Goal: Information Seeking & Learning: Learn about a topic

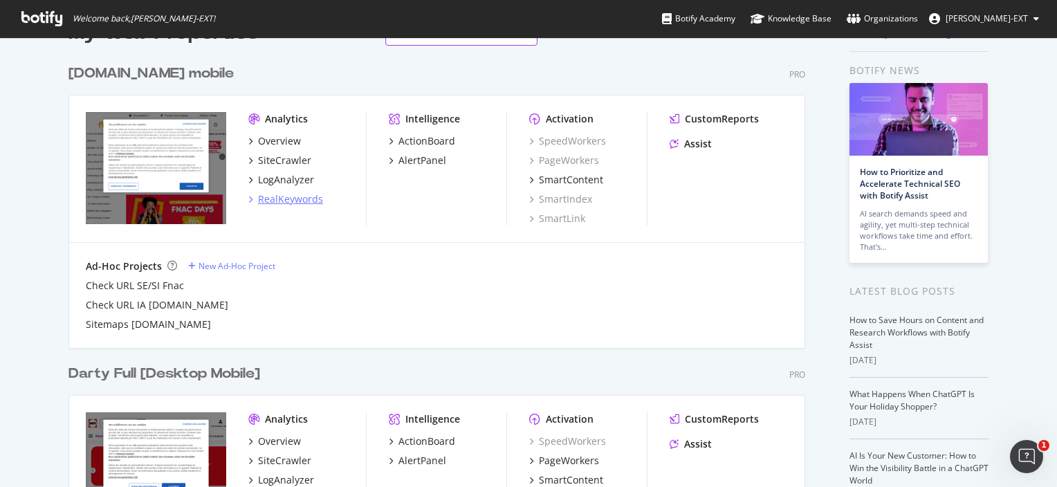
scroll to position [41, 0]
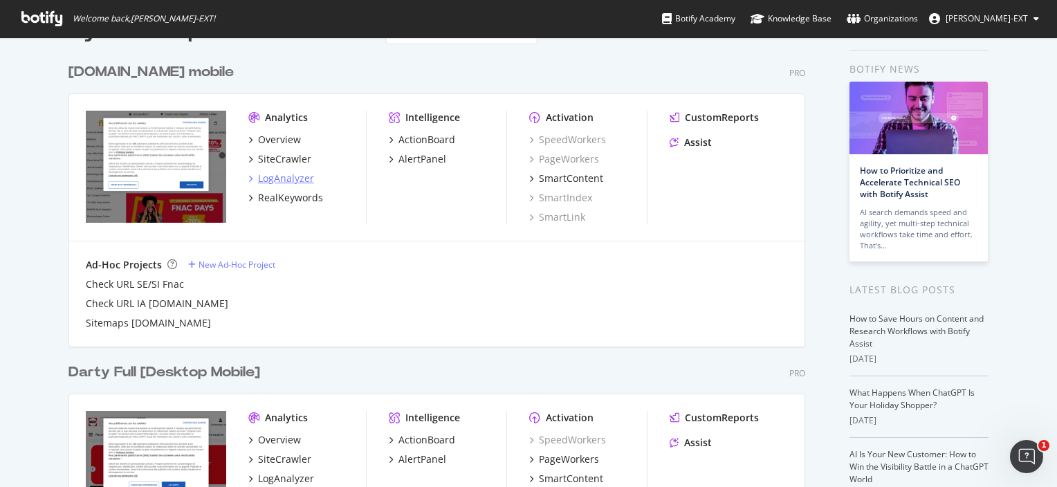
click at [279, 180] on div "LogAnalyzer" at bounding box center [286, 178] width 56 height 14
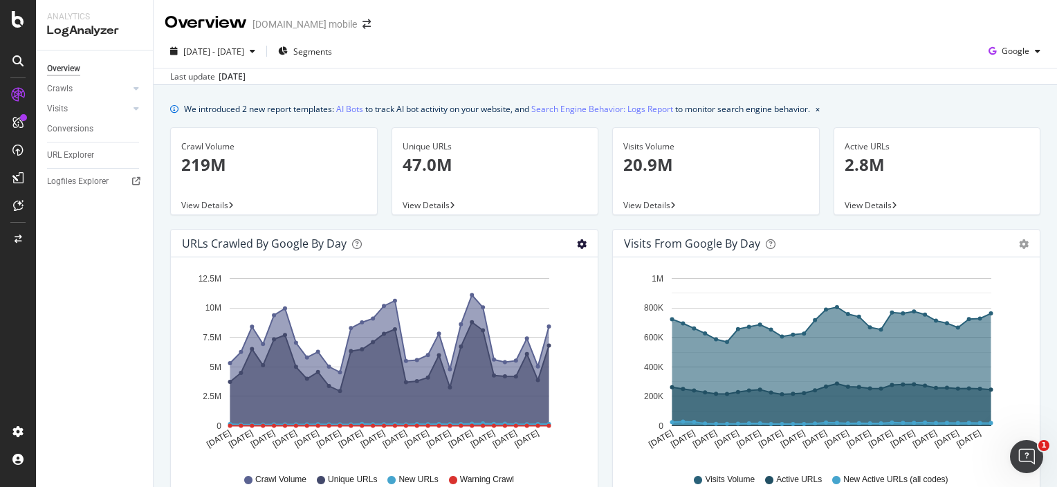
click at [577, 246] on icon "gear" at bounding box center [582, 244] width 10 height 10
click at [402, 351] on icon "A chart." at bounding box center [389, 360] width 319 height 131
click at [384, 434] on text "[DATE]" at bounding box center [373, 438] width 28 height 21
click at [368, 363] on icon "A chart." at bounding box center [389, 374] width 319 height 104
click at [577, 238] on div "Area Table" at bounding box center [582, 243] width 10 height 14
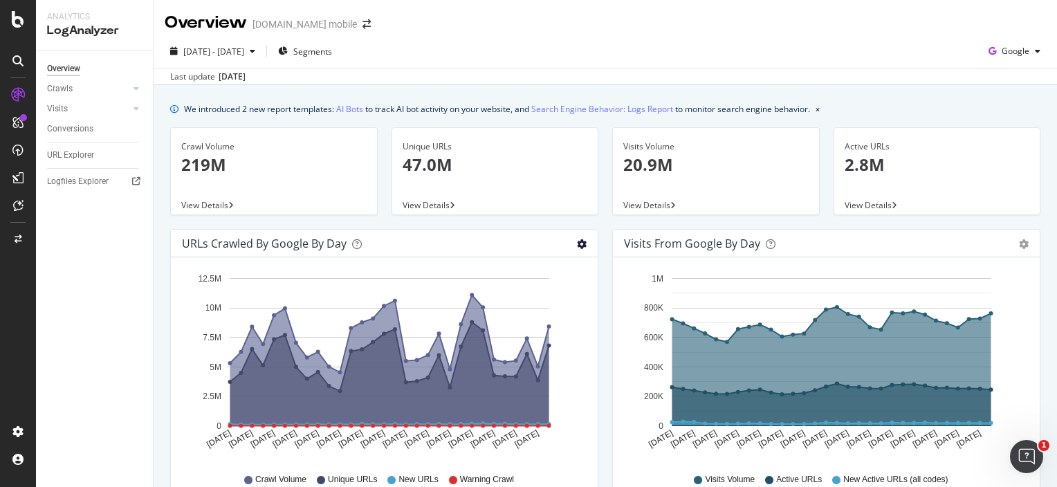
click at [577, 241] on icon "gear" at bounding box center [582, 244] width 10 height 10
click at [541, 293] on span "Table" at bounding box center [541, 296] width 111 height 19
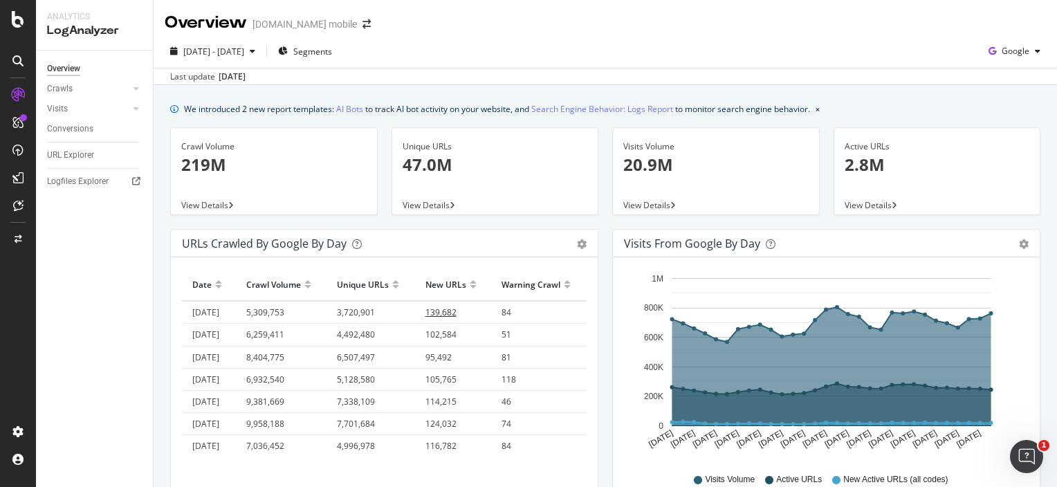
click at [428, 312] on span "139,682" at bounding box center [440, 312] width 31 height 12
